Goal: Find specific page/section: Find specific page/section

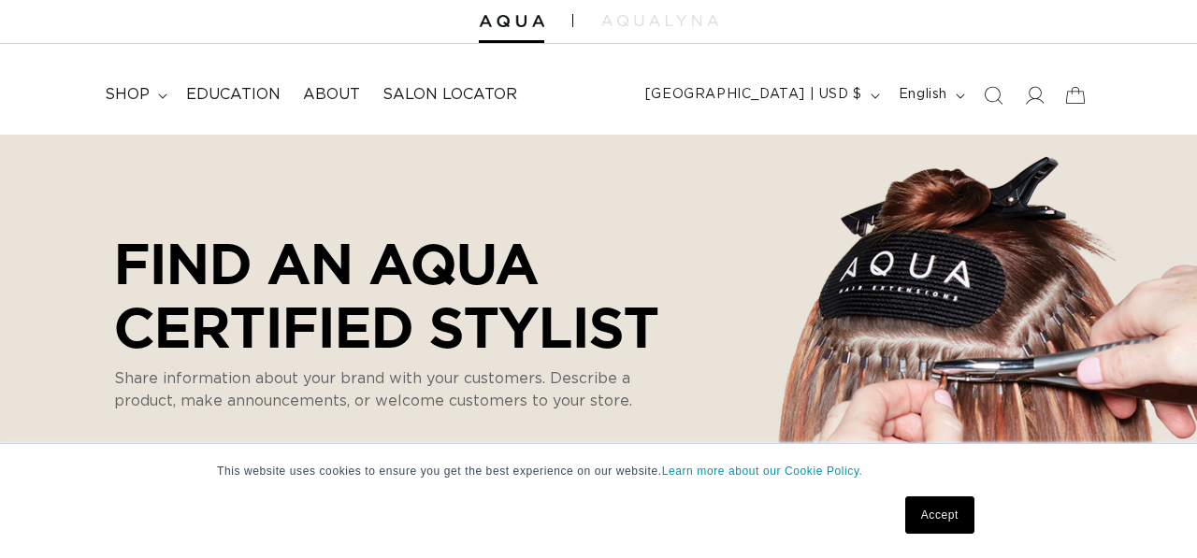
scroll to position [62, 0]
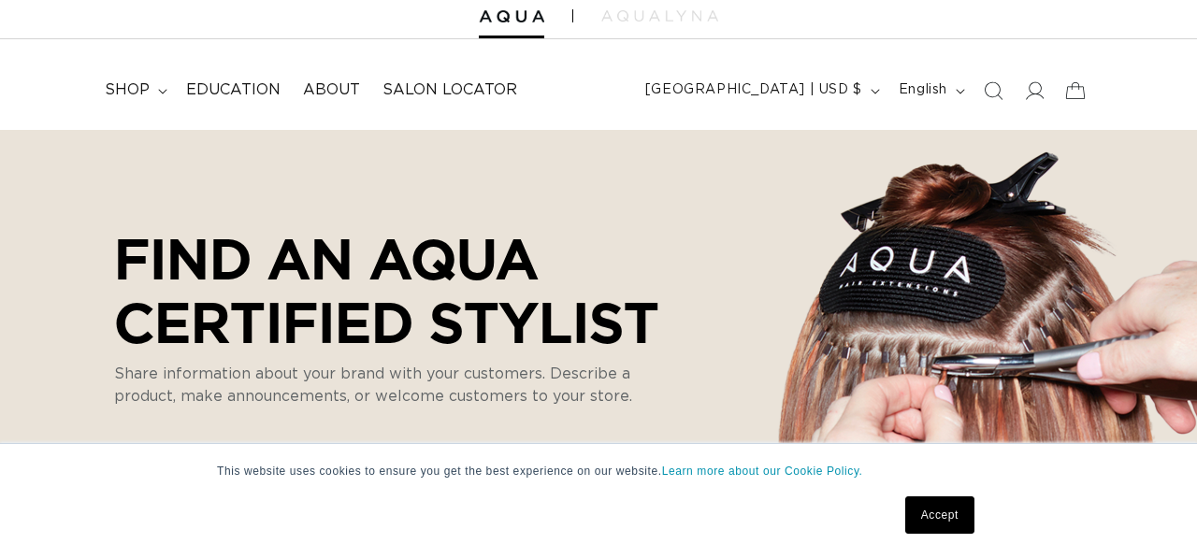
select select "m"
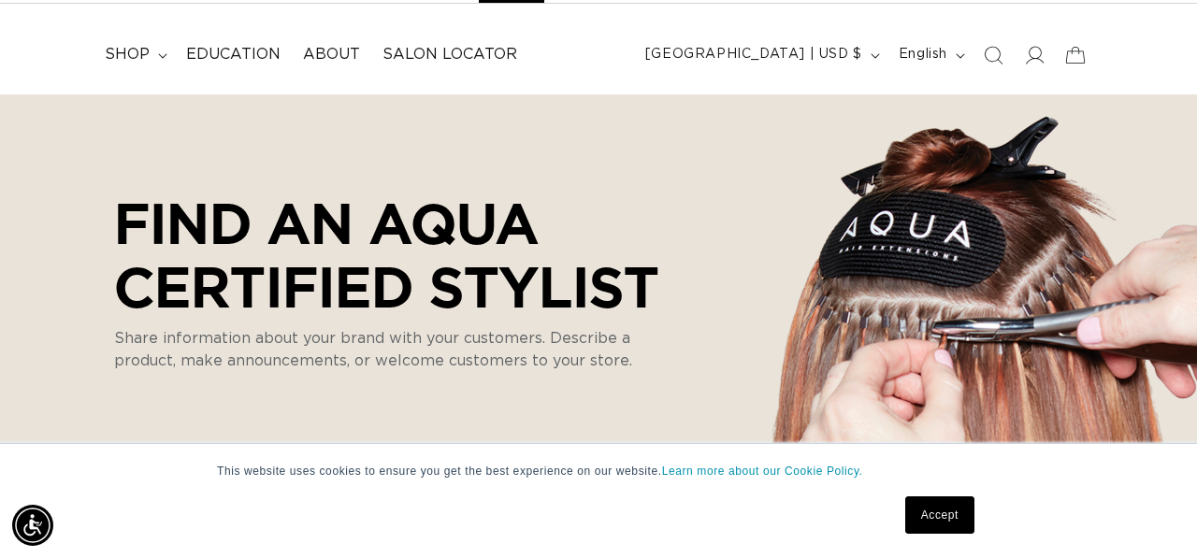
scroll to position [110, 0]
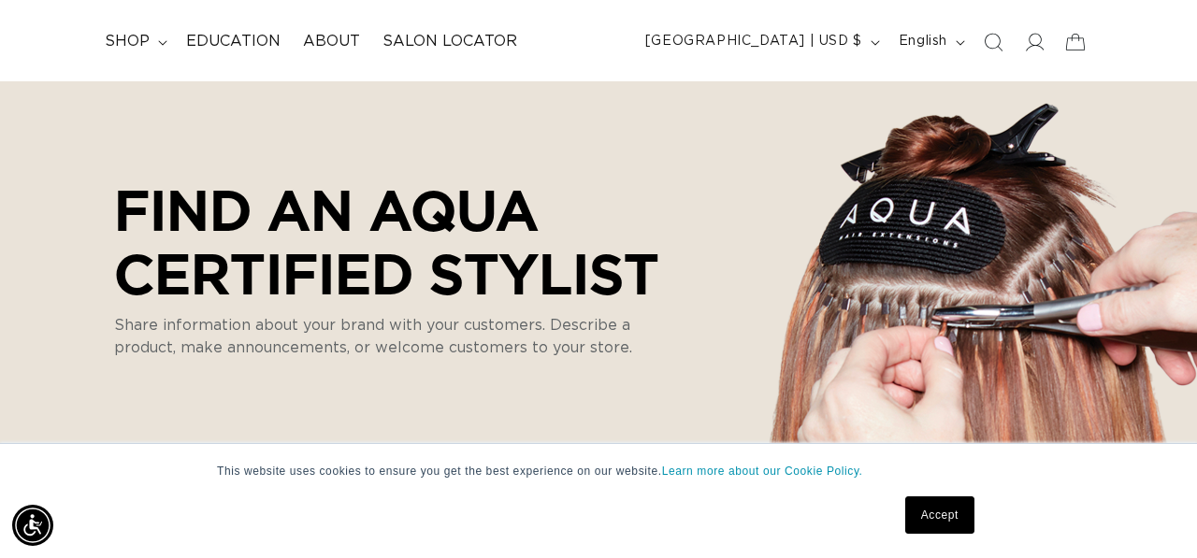
click at [950, 512] on link "Accept" at bounding box center [940, 515] width 69 height 37
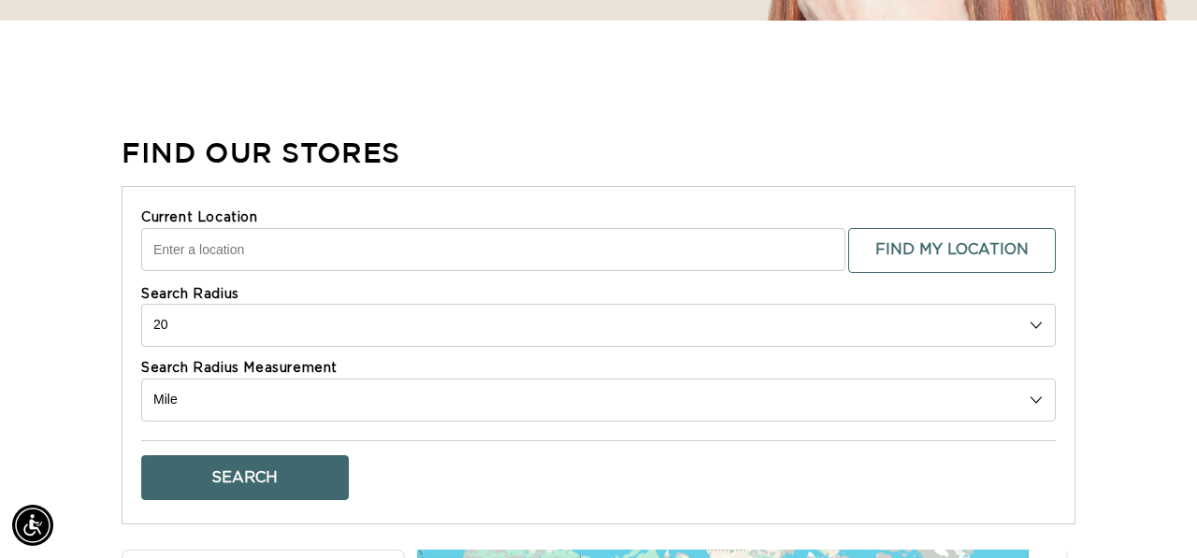
scroll to position [0, 0]
click at [575, 256] on input "Current Location" at bounding box center [493, 249] width 704 height 43
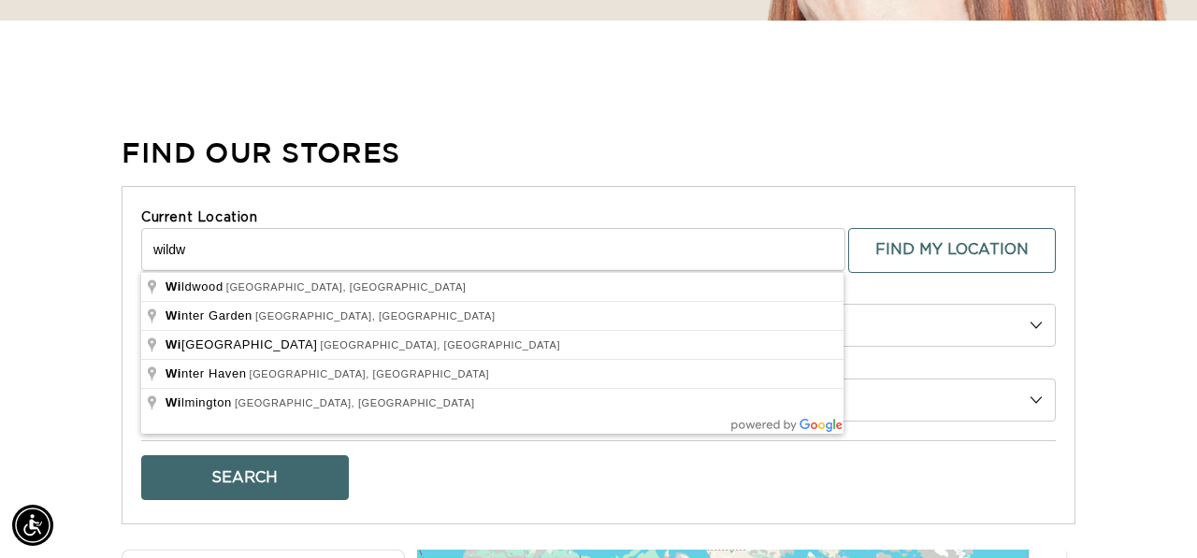
scroll to position [0, 1065]
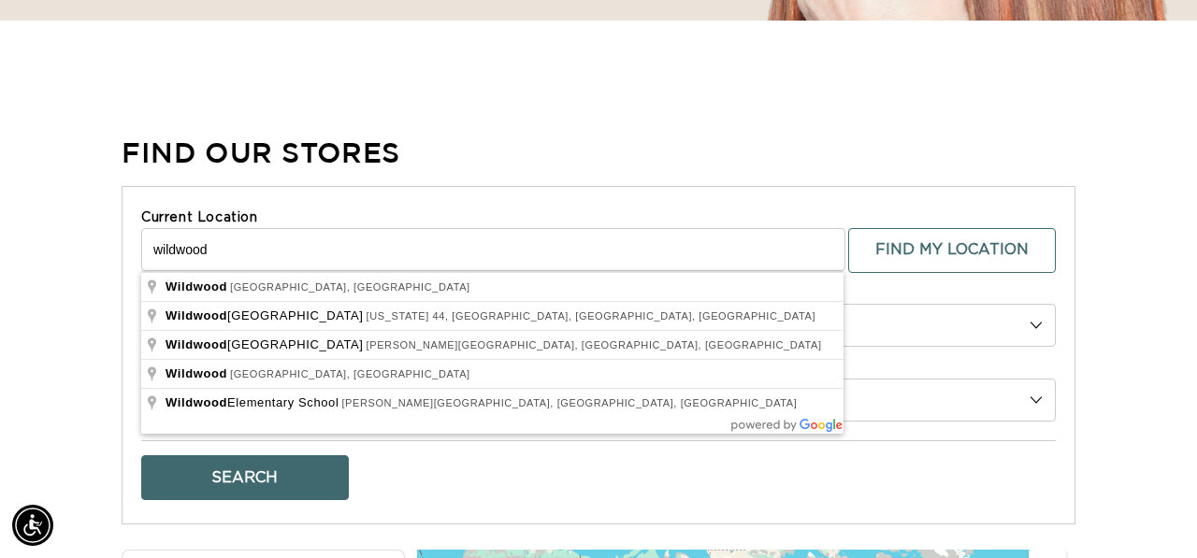
type input "[GEOGRAPHIC_DATA], [GEOGRAPHIC_DATA], [GEOGRAPHIC_DATA]"
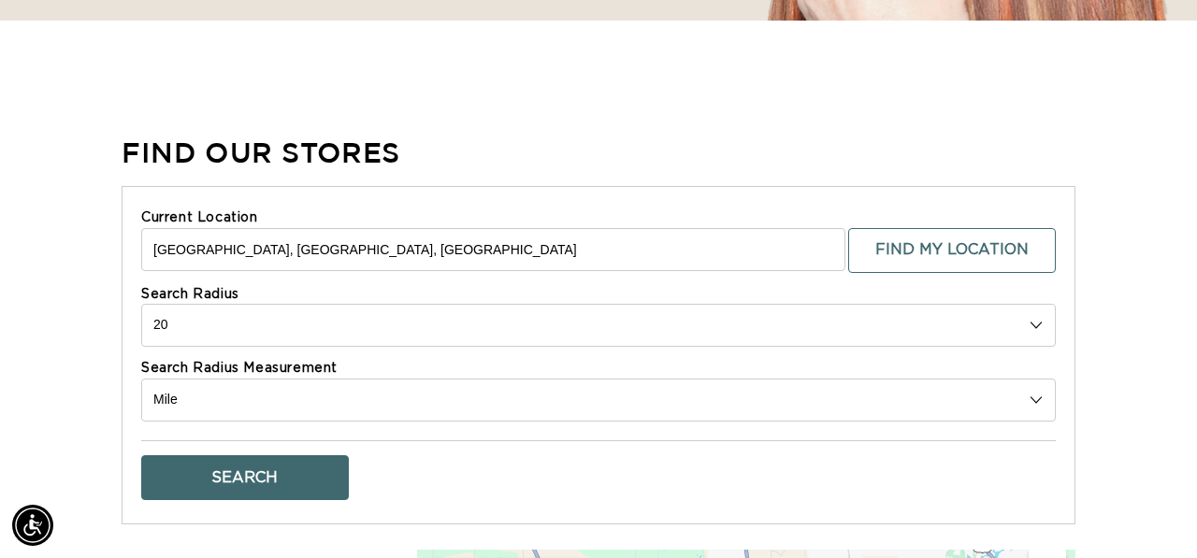
scroll to position [0, 0]
click at [264, 389] on select "Kilometer Mile" at bounding box center [598, 400] width 915 height 43
click at [141, 379] on select "Kilometer Mile" at bounding box center [598, 400] width 915 height 43
click at [284, 491] on button "Search" at bounding box center [245, 478] width 208 height 45
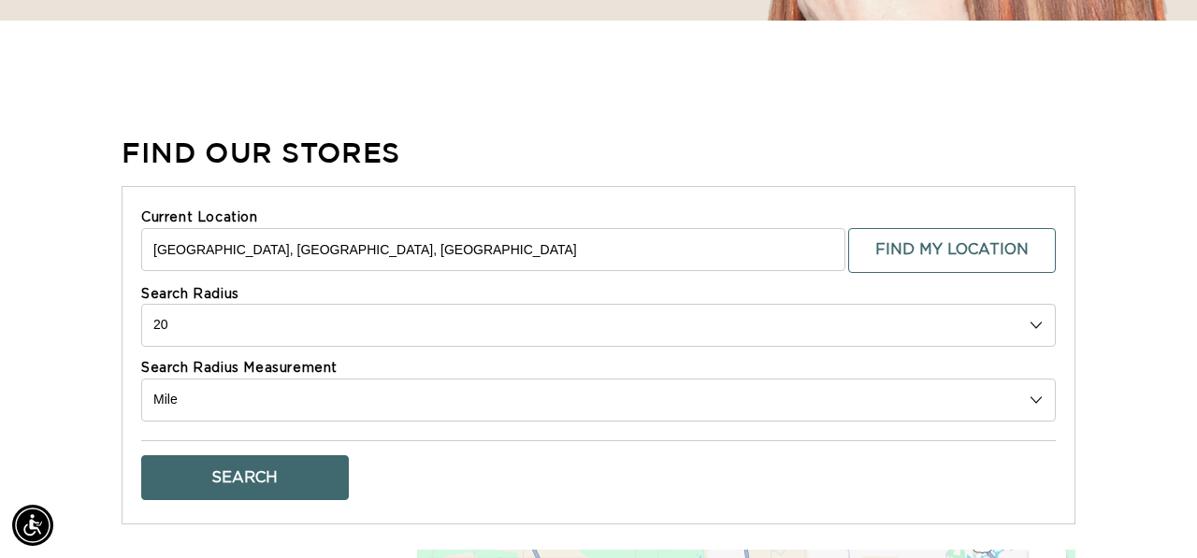
scroll to position [0, 0]
click at [251, 471] on button "Search" at bounding box center [245, 478] width 208 height 45
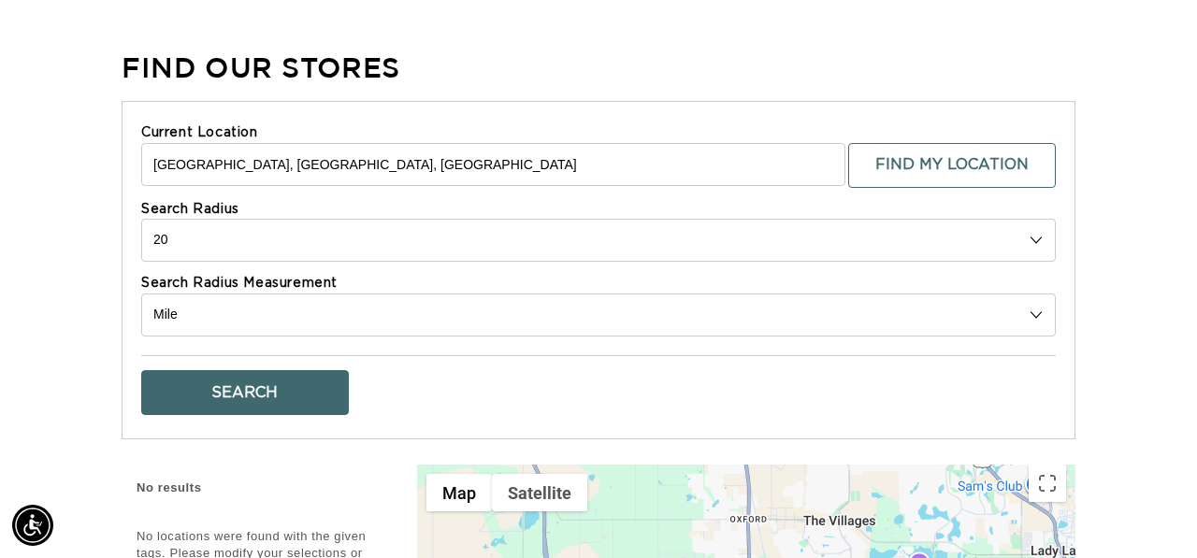
click at [317, 235] on select "10 20 30 40 No Limit" at bounding box center [598, 240] width 915 height 43
select select "40"
click at [141, 219] on select "10 20 30 40 No Limit" at bounding box center [598, 240] width 915 height 43
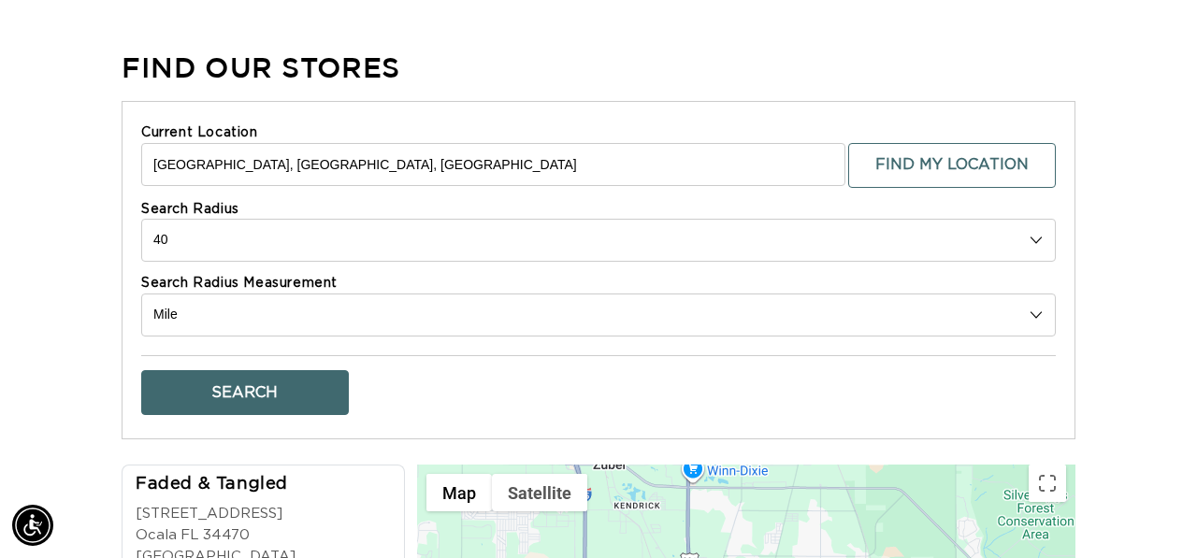
scroll to position [0, 1065]
click at [252, 385] on button "Search" at bounding box center [245, 392] width 208 height 45
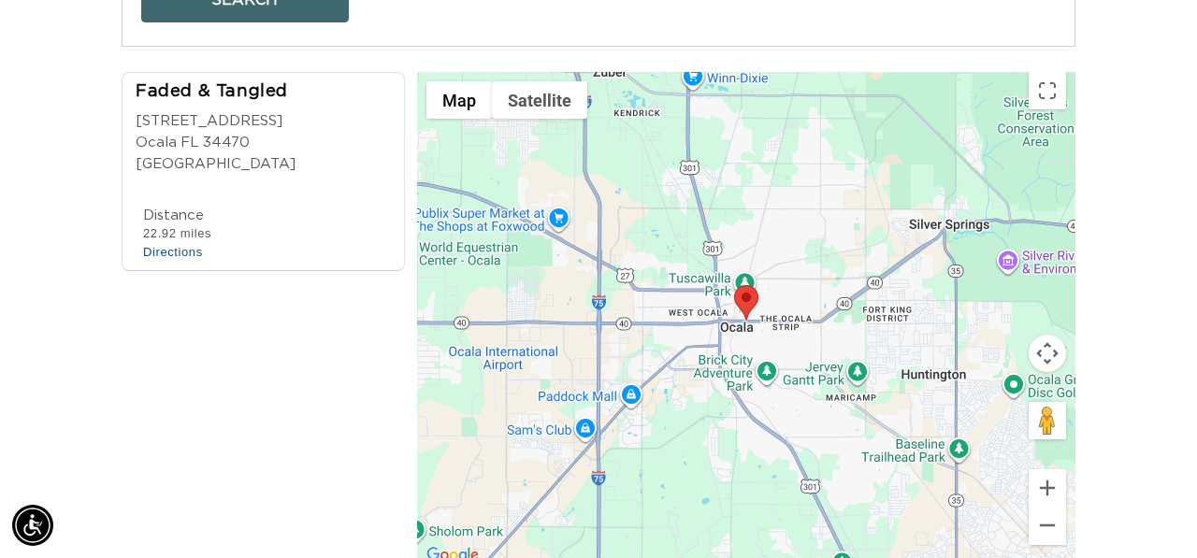
scroll to position [1002, 0]
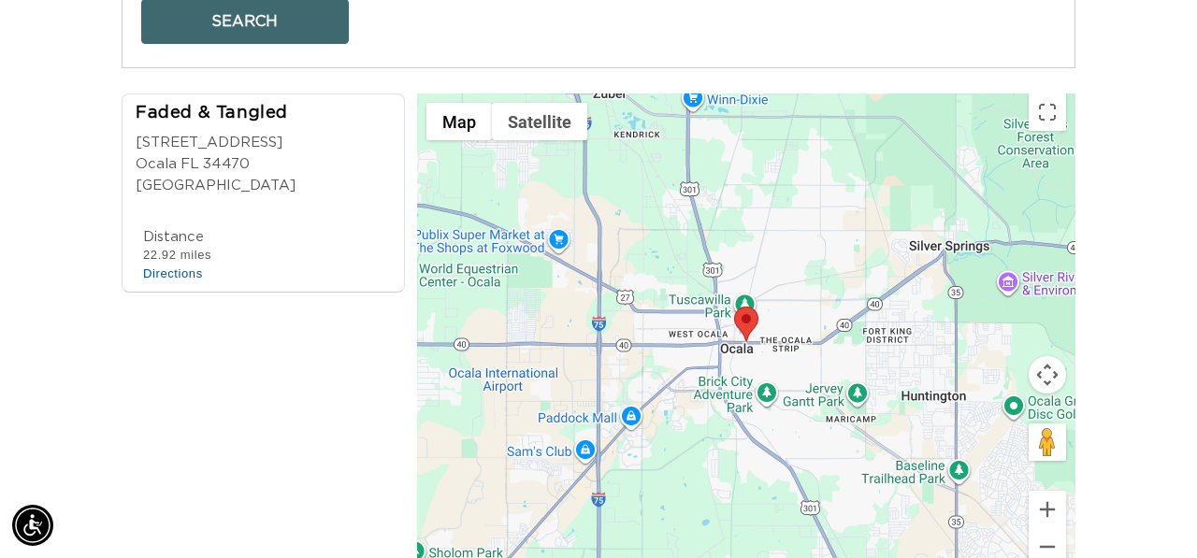
click at [239, 110] on div "Faded & Tangled" at bounding box center [269, 114] width 267 height 25
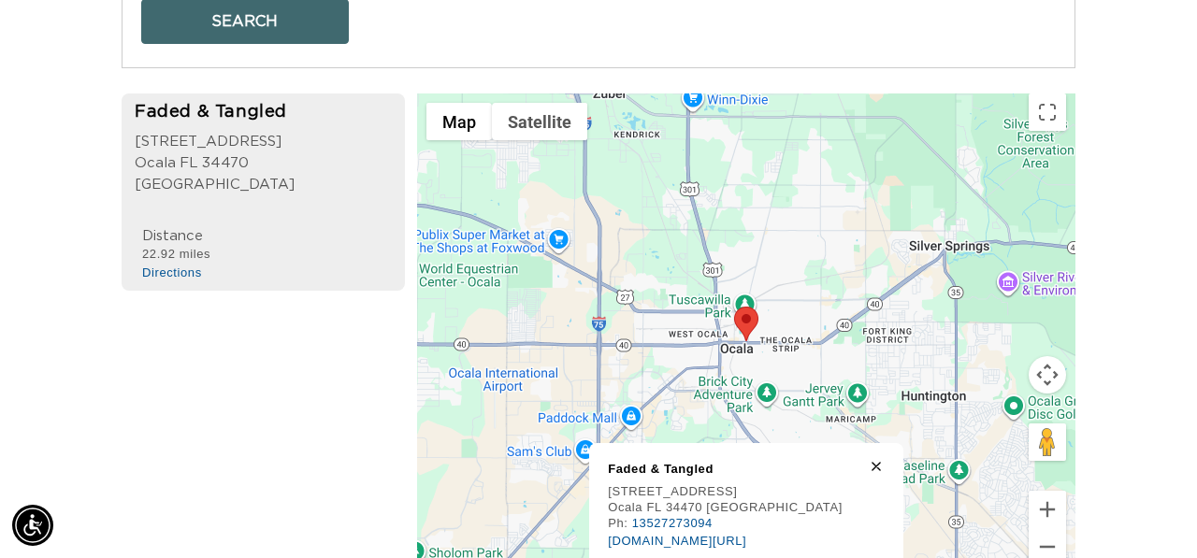
scroll to position [0, 1065]
click at [677, 475] on div "Faded & Tangled" at bounding box center [725, 470] width 235 height 16
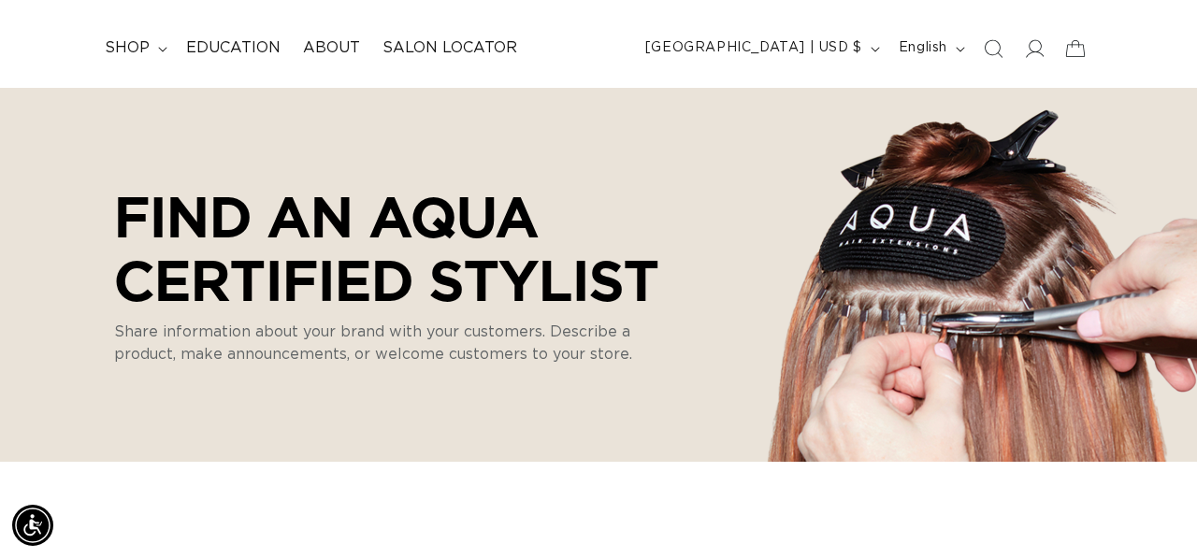
scroll to position [0, 0]
